Goal: Complete application form

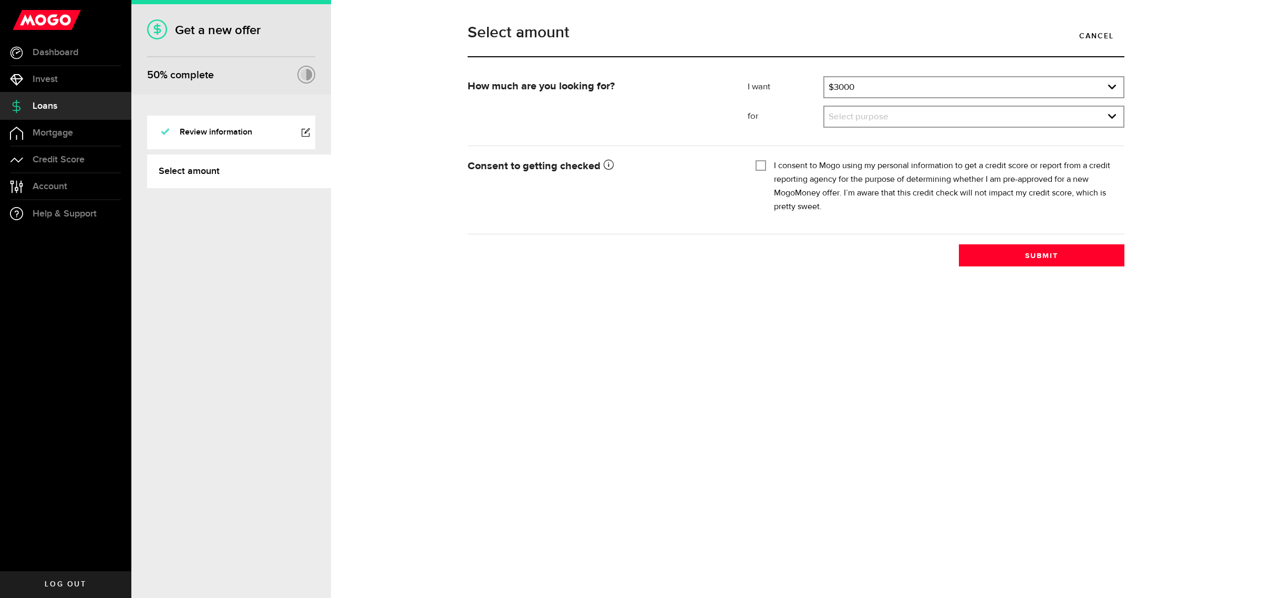
select select "3000"
click at [947, 118] on link "expand select" at bounding box center [973, 117] width 299 height 20
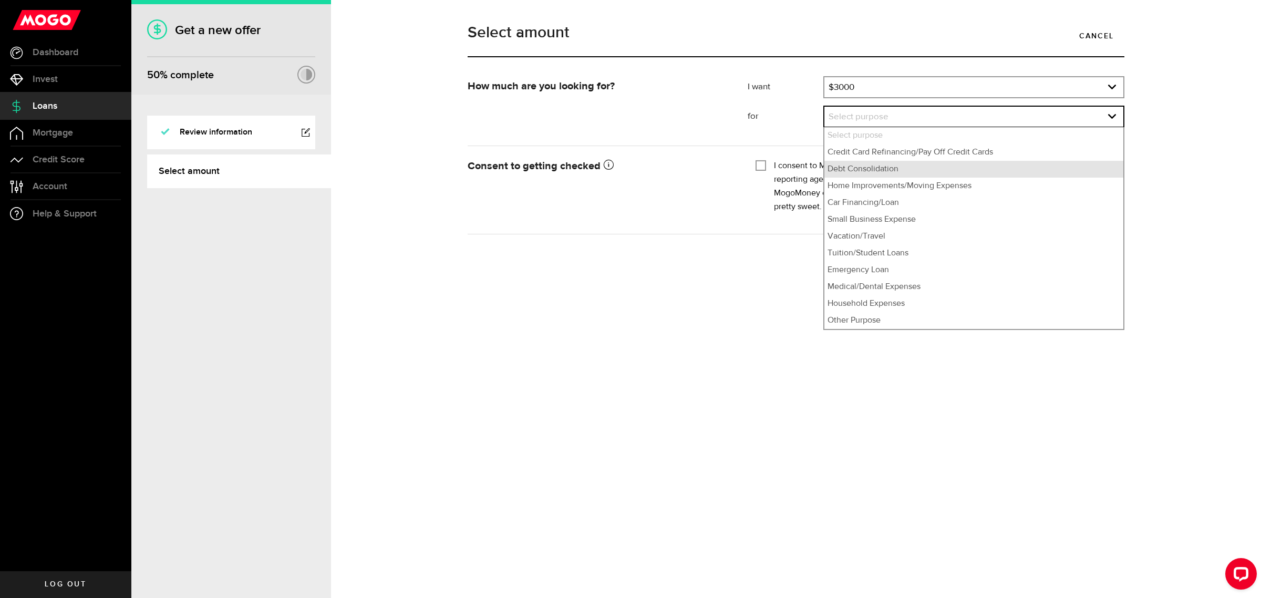
click at [918, 173] on li "Debt Consolidation" at bounding box center [973, 169] width 299 height 17
select select "Debt Consolidation"
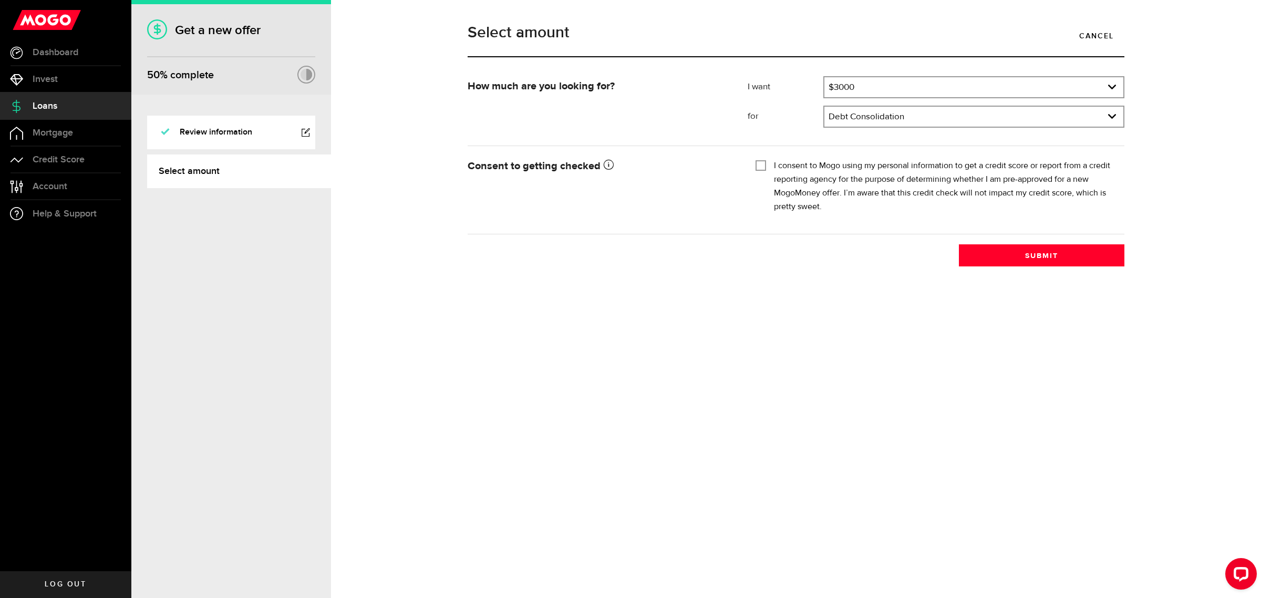
click at [668, 313] on div "Select amount Cancel How much are you looking for? I want Amount How much credi…" at bounding box center [796, 299] width 930 height 598
click at [760, 166] on input "I consent to Mogo using my personal information to get a credit score or report…" at bounding box center [760, 164] width 11 height 11
checkbox input "true"
click at [1058, 253] on button "Submit" at bounding box center [1041, 255] width 165 height 22
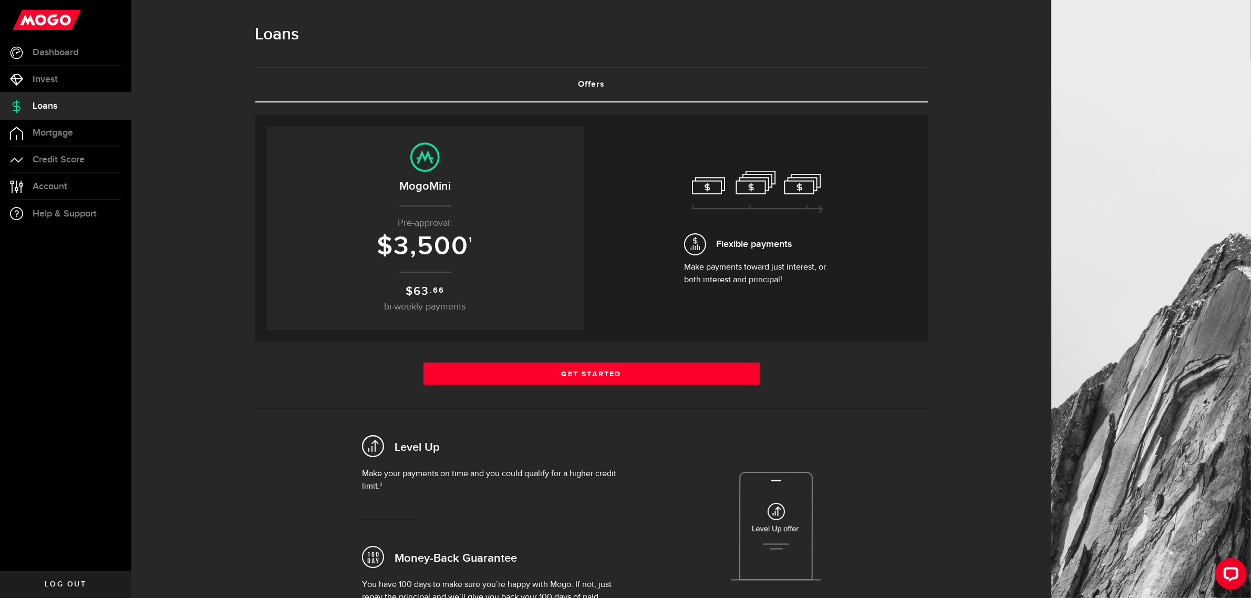
click at [796, 270] on p "Make payments toward just interest, or both interest and principal!" at bounding box center [757, 273] width 147 height 25
